Goal: Task Accomplishment & Management: Use online tool/utility

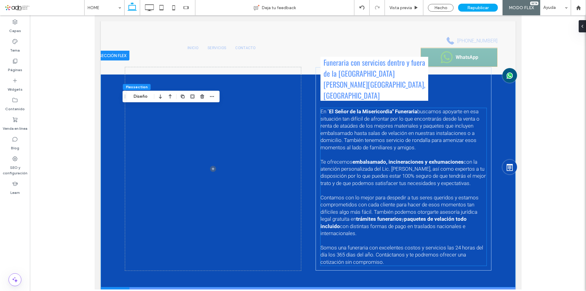
scroll to position [400, 0]
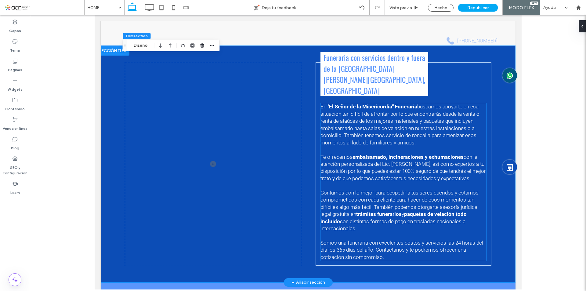
click at [378, 193] on span "Contamos con lo mejor para despedir a tus seres queridos y estamos comprometido…" at bounding box center [399, 203] width 158 height 27
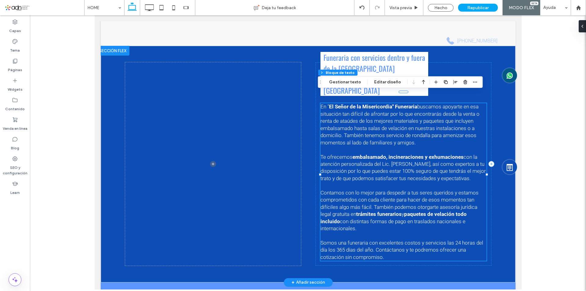
click at [436, 163] on p "Te ofrecemos embalsamado, incineraciones y exhumaciones con la atención persona…" at bounding box center [403, 164] width 166 height 36
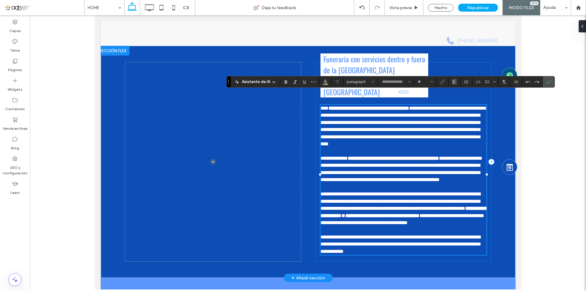
type input "******"
type input "**"
click at [415, 191] on span "**********" at bounding box center [400, 201] width 160 height 20
click at [412, 183] on p "**********" at bounding box center [403, 204] width 166 height 43
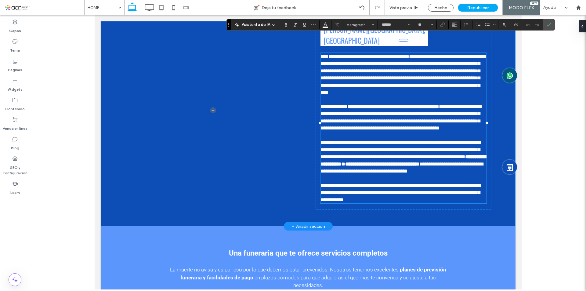
scroll to position [430, 0]
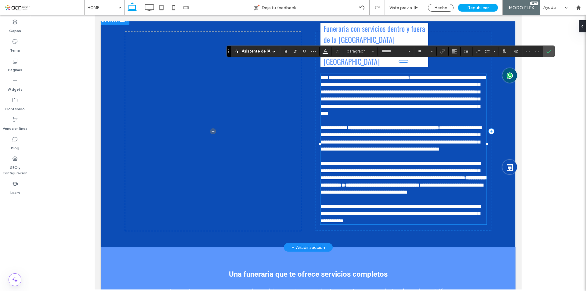
click at [379, 194] on p "**********" at bounding box center [403, 174] width 166 height 43
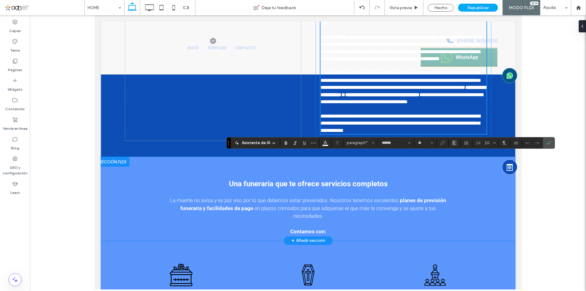
scroll to position [339, 0]
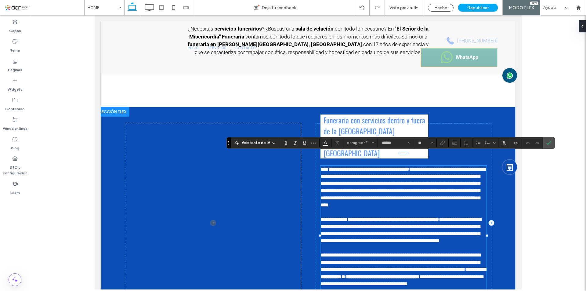
click at [386, 190] on span "**********" at bounding box center [402, 187] width 165 height 41
click at [423, 217] on strong "**********" at bounding box center [392, 219] width 91 height 5
click at [437, 219] on span "**********" at bounding box center [400, 230] width 161 height 27
click at [395, 233] on p "**********" at bounding box center [403, 226] width 166 height 36
click at [302, 121] on div "**********" at bounding box center [308, 223] width 366 height 232
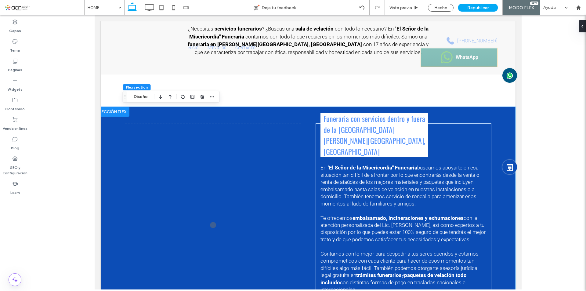
click at [302, 117] on div "Funeraria con servicios dentro y fuera de la [GEOGRAPHIC_DATA][PERSON_NAME][GEO…" at bounding box center [308, 225] width 366 height 237
click at [138, 94] on button "Diseño" at bounding box center [141, 96] width 22 height 7
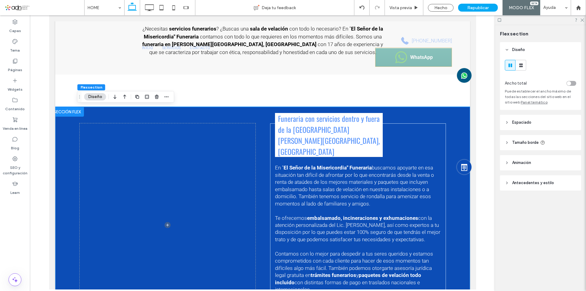
click at [252, 115] on div "Funeraria con servicios dentro y fuera de la [GEOGRAPHIC_DATA][PERSON_NAME][GEO…" at bounding box center [262, 225] width 366 height 237
click at [581, 20] on icon at bounding box center [582, 20] width 4 height 4
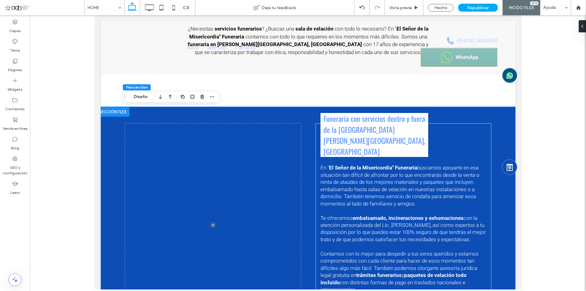
click at [261, 112] on div "Funeraria con servicios dentro y fuera de la [GEOGRAPHIC_DATA][PERSON_NAME][GEO…" at bounding box center [308, 225] width 366 height 237
click at [218, 95] on div "Flex section Diseño" at bounding box center [171, 97] width 97 height 12
click at [217, 94] on div "Flex section Diseño" at bounding box center [171, 97] width 97 height 12
click at [215, 95] on span "button" at bounding box center [211, 96] width 7 height 7
click at [553, 168] on div at bounding box center [308, 152] width 556 height 274
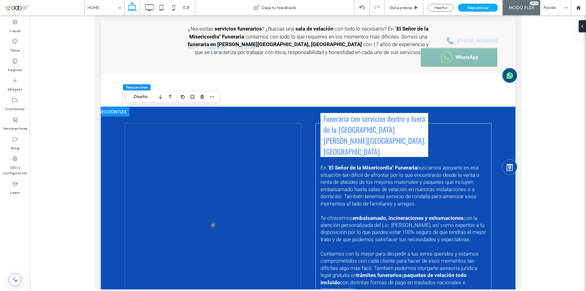
click at [493, 143] on div "Funeraria con servicios dentro y fuera de la [GEOGRAPHIC_DATA][PERSON_NAME][GEO…" at bounding box center [307, 225] width 415 height 237
click at [443, 130] on div "Funeraria con servicios dentro y fuera de la [GEOGRAPHIC_DATA][PERSON_NAME][GEO…" at bounding box center [403, 224] width 176 height 203
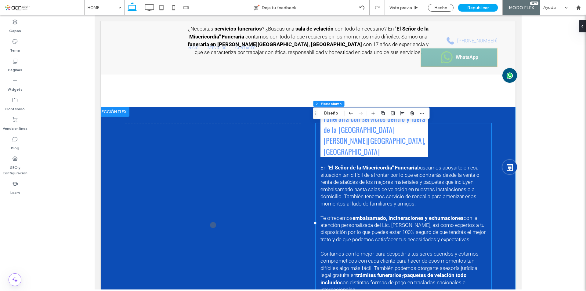
click at [451, 114] on div "Funeraria con servicios dentro y fuera de la [GEOGRAPHIC_DATA][PERSON_NAME][GEO…" at bounding box center [308, 225] width 366 height 237
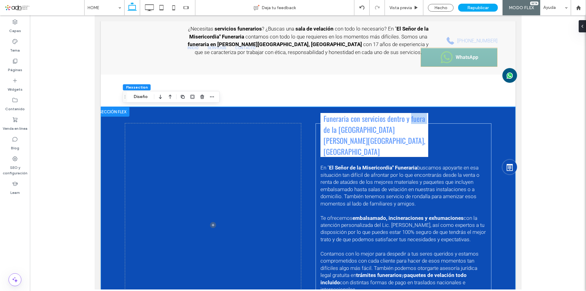
click at [451, 114] on div "Funeraria con servicios dentro y fuera de la [GEOGRAPHIC_DATA][PERSON_NAME][GEO…" at bounding box center [308, 225] width 366 height 237
click at [309, 108] on div "Funeraria con servicios dentro y fuera de la [GEOGRAPHIC_DATA][PERSON_NAME][GEO…" at bounding box center [308, 225] width 366 height 237
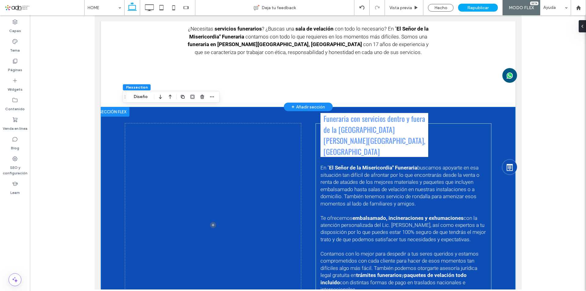
click at [307, 84] on div "Acerca de "El Señor de La Misericordia" Funeraria ¿Necesitas servicios funerari…" at bounding box center [308, 17] width 366 height 179
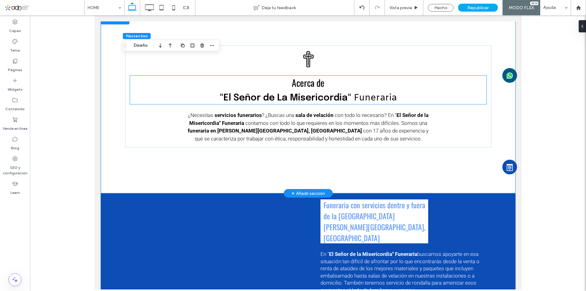
scroll to position [252, 0]
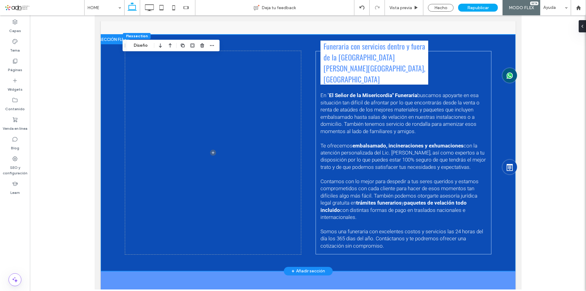
scroll to position [450, 0]
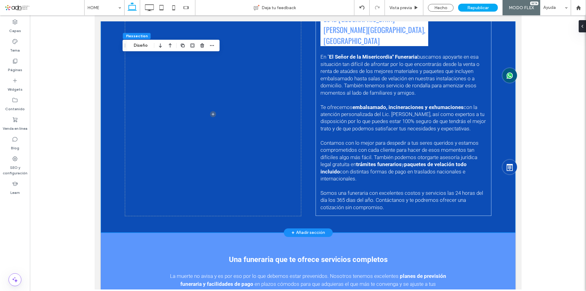
click at [353, 218] on div "Funeraria con servicios dentro y fuera de la [GEOGRAPHIC_DATA][PERSON_NAME][GEO…" at bounding box center [308, 114] width 366 height 237
click at [476, 222] on div "Funeraria con servicios dentro y fuera de la [GEOGRAPHIC_DATA][PERSON_NAME][GEO…" at bounding box center [308, 114] width 366 height 237
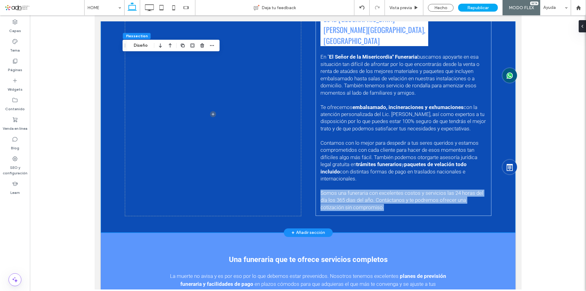
click at [476, 222] on div "Funeraria con servicios dentro y fuera de la [GEOGRAPHIC_DATA][PERSON_NAME][GEO…" at bounding box center [308, 114] width 366 height 237
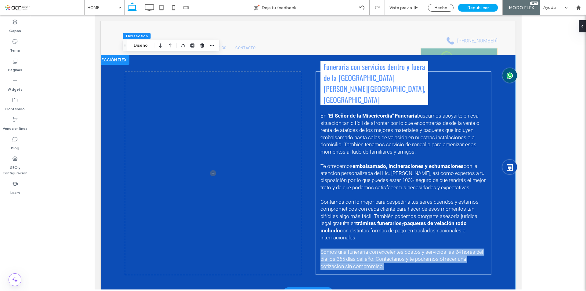
scroll to position [389, 0]
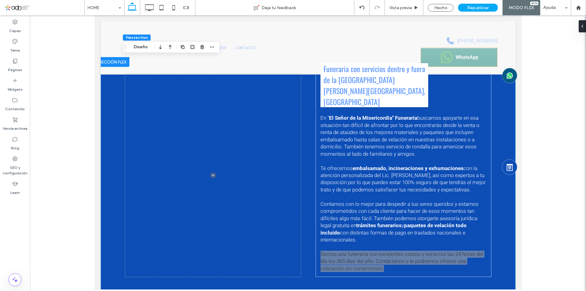
click at [129, 44] on div "Flex section Diseño" at bounding box center [171, 47] width 97 height 12
click at [139, 47] on button "Diseño" at bounding box center [141, 46] width 22 height 7
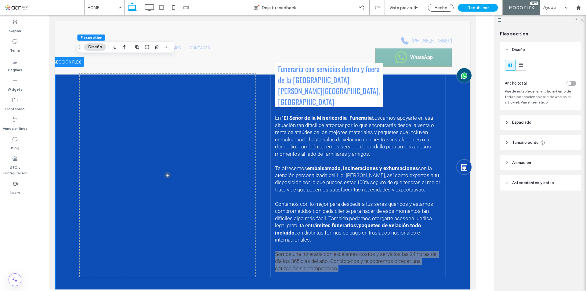
click at [582, 20] on use at bounding box center [582, 20] width 3 height 3
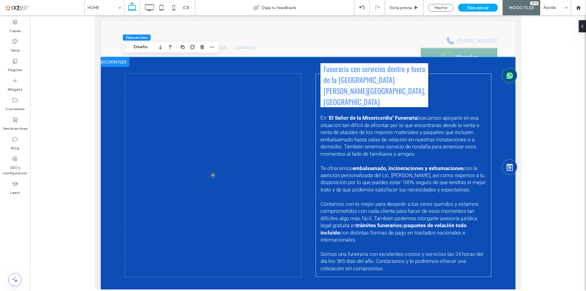
click at [221, 67] on div "Funeraria con servicios dentro y fuera de la [GEOGRAPHIC_DATA][PERSON_NAME][GEO…" at bounding box center [308, 175] width 366 height 237
click at [105, 96] on div "Funeraria con servicios dentro y fuera de la [GEOGRAPHIC_DATA][PERSON_NAME][GEO…" at bounding box center [307, 175] width 415 height 237
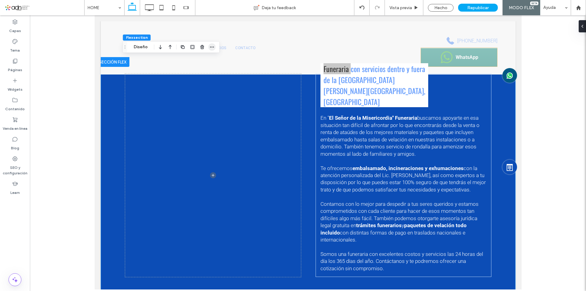
click at [213, 47] on icon "button" at bounding box center [212, 47] width 5 height 5
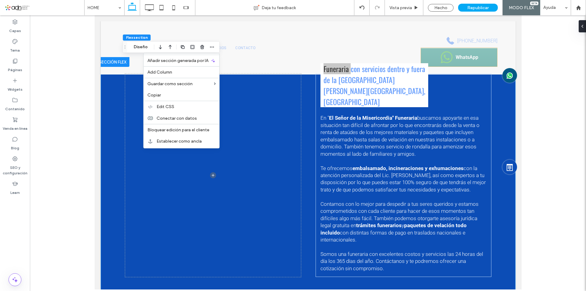
click at [555, 105] on div at bounding box center [308, 152] width 556 height 274
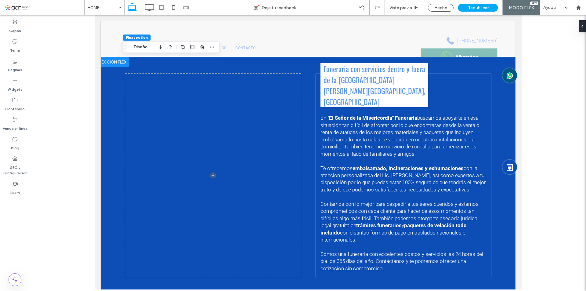
click at [192, 61] on div "Funeraria con servicios dentro y fuera de la [GEOGRAPHIC_DATA][PERSON_NAME][GEO…" at bounding box center [308, 175] width 366 height 237
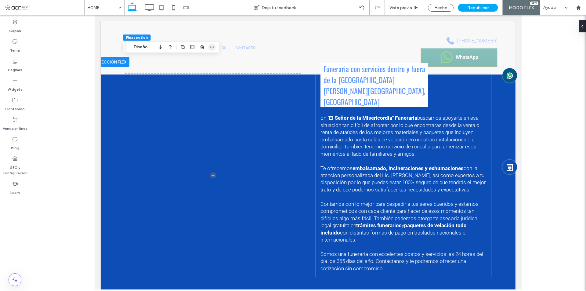
click at [214, 48] on icon "button" at bounding box center [212, 47] width 5 height 5
click at [566, 159] on div at bounding box center [308, 152] width 556 height 274
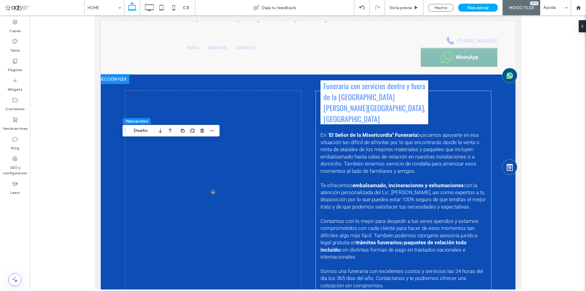
scroll to position [305, 0]
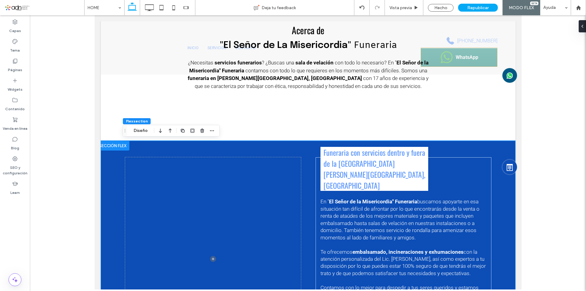
click at [112, 148] on div at bounding box center [112, 146] width 33 height 10
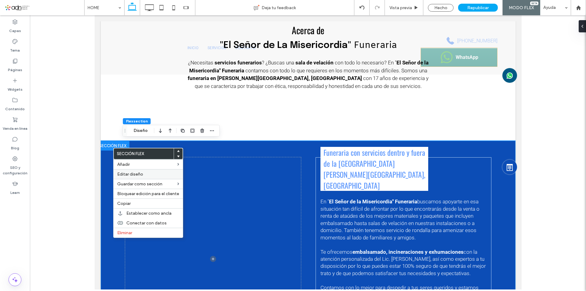
click at [157, 171] on div "Editar diseño" at bounding box center [148, 174] width 69 height 10
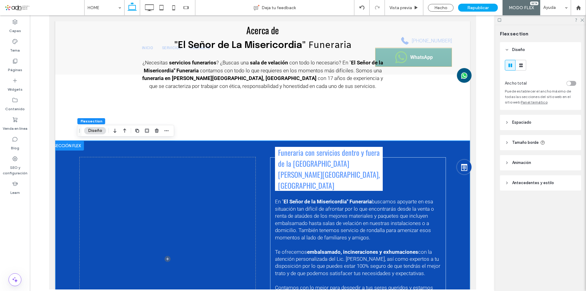
click at [66, 149] on div at bounding box center [66, 146] width 33 height 10
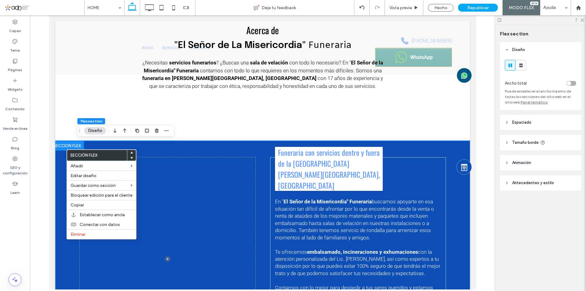
click at [523, 229] on div "Flex section Diseño Ancho total Puede establecer el ancho máximo de todas las s…" at bounding box center [540, 158] width 91 height 266
click at [526, 126] on header "Espaciado" at bounding box center [540, 122] width 81 height 15
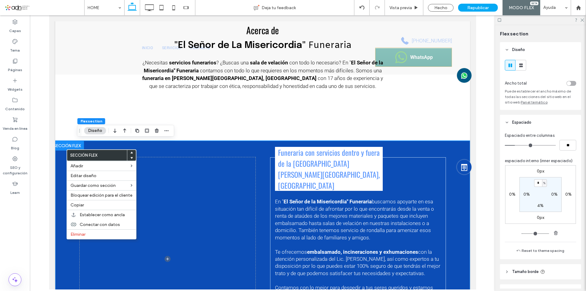
click at [526, 126] on header "Espaciado" at bounding box center [540, 122] width 81 height 15
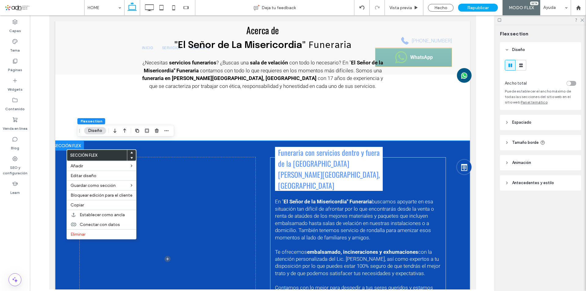
click at [581, 22] on div at bounding box center [540, 19] width 91 height 9
click at [582, 21] on icon at bounding box center [582, 20] width 4 height 4
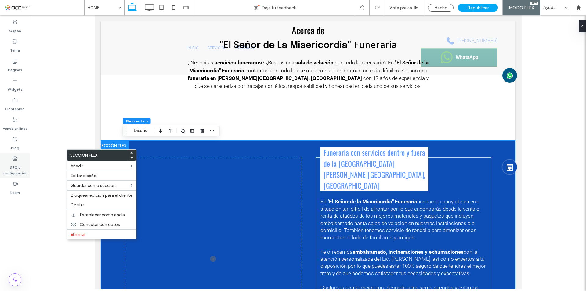
click at [27, 178] on div "SEO y configuración" at bounding box center [15, 165] width 30 height 25
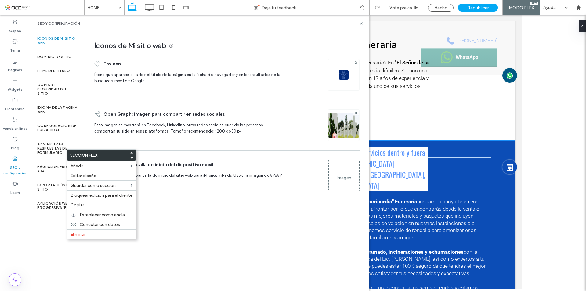
click at [60, 148] on div "Capas Tema Páginas Widgets Contenido Venda en línea Blog SEO y configuración Le…" at bounding box center [293, 153] width 586 height 276
drag, startPoint x: 360, startPoint y: 25, endPoint x: 319, endPoint y: 87, distance: 74.7
click at [360, 25] on icon at bounding box center [361, 23] width 5 height 5
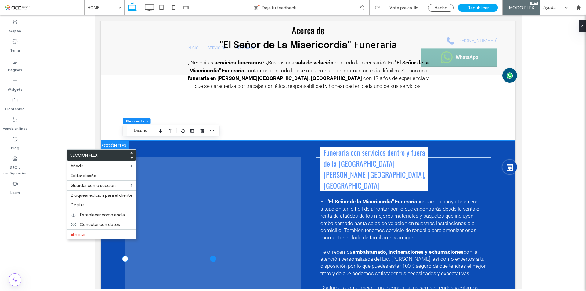
click at [186, 237] on span at bounding box center [213, 258] width 176 height 203
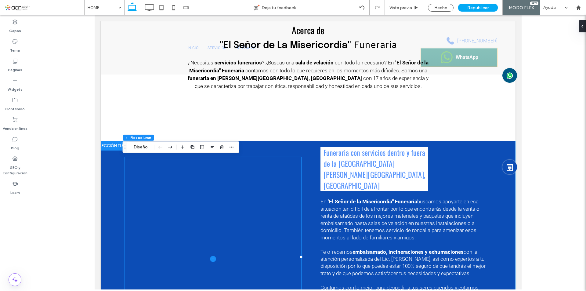
click at [272, 148] on div "Funeraria con servicios dentro y fuera de la [GEOGRAPHIC_DATA][PERSON_NAME][GEO…" at bounding box center [308, 259] width 366 height 237
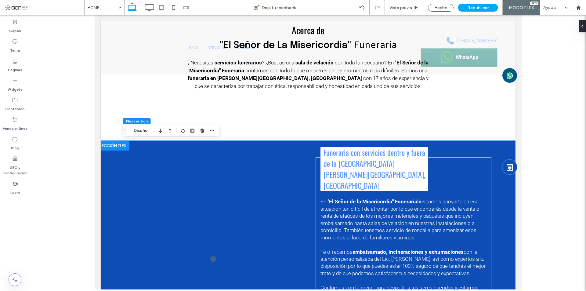
click at [135, 144] on div "Funeraria con servicios dentro y fuera de la [GEOGRAPHIC_DATA][PERSON_NAME][GEO…" at bounding box center [308, 259] width 366 height 237
click at [212, 131] on icon "button" at bounding box center [212, 130] width 5 height 5
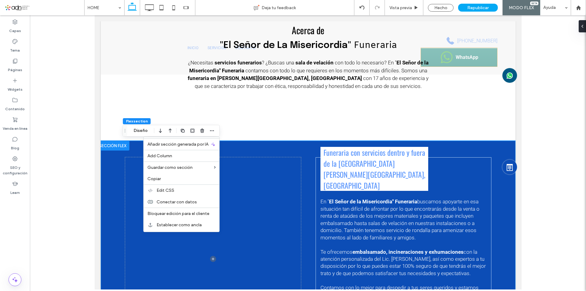
click at [447, 151] on div "Funeraria con servicios dentro y fuera de la [GEOGRAPHIC_DATA][PERSON_NAME][GEO…" at bounding box center [308, 259] width 366 height 237
click at [89, 148] on div at bounding box center [308, 152] width 556 height 274
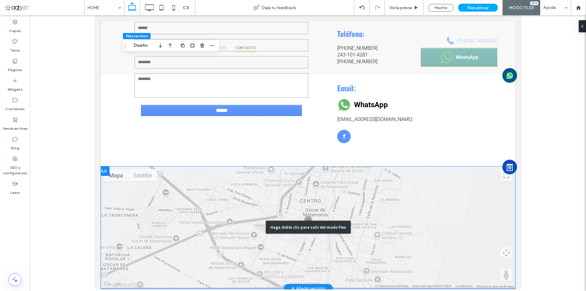
scroll to position [1251, 0]
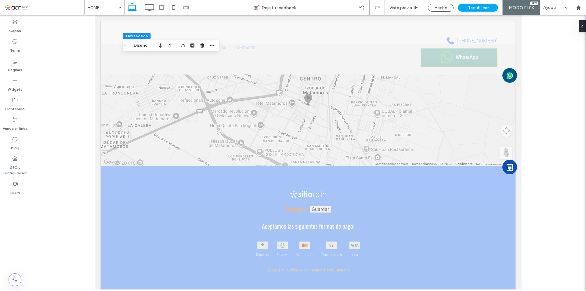
click at [548, 157] on div at bounding box center [308, 152] width 556 height 274
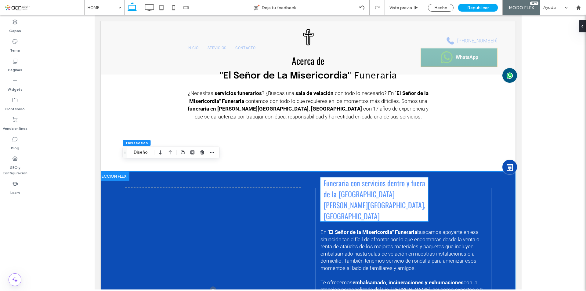
scroll to position [366, 0]
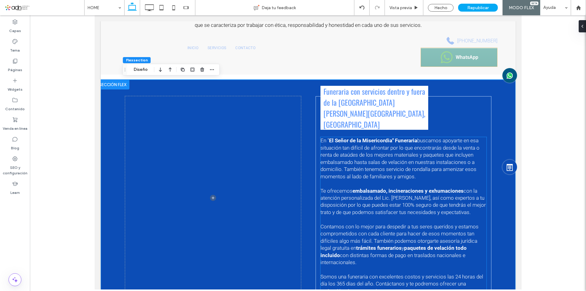
click at [379, 193] on span "con la atención personalizada del Lic. [PERSON_NAME], así como expertos a tu di…" at bounding box center [402, 201] width 165 height 27
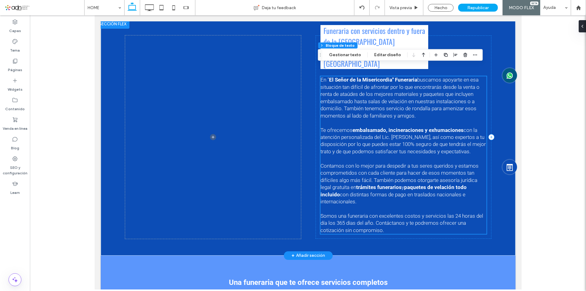
scroll to position [427, 0]
